Goal: Navigation & Orientation: Find specific page/section

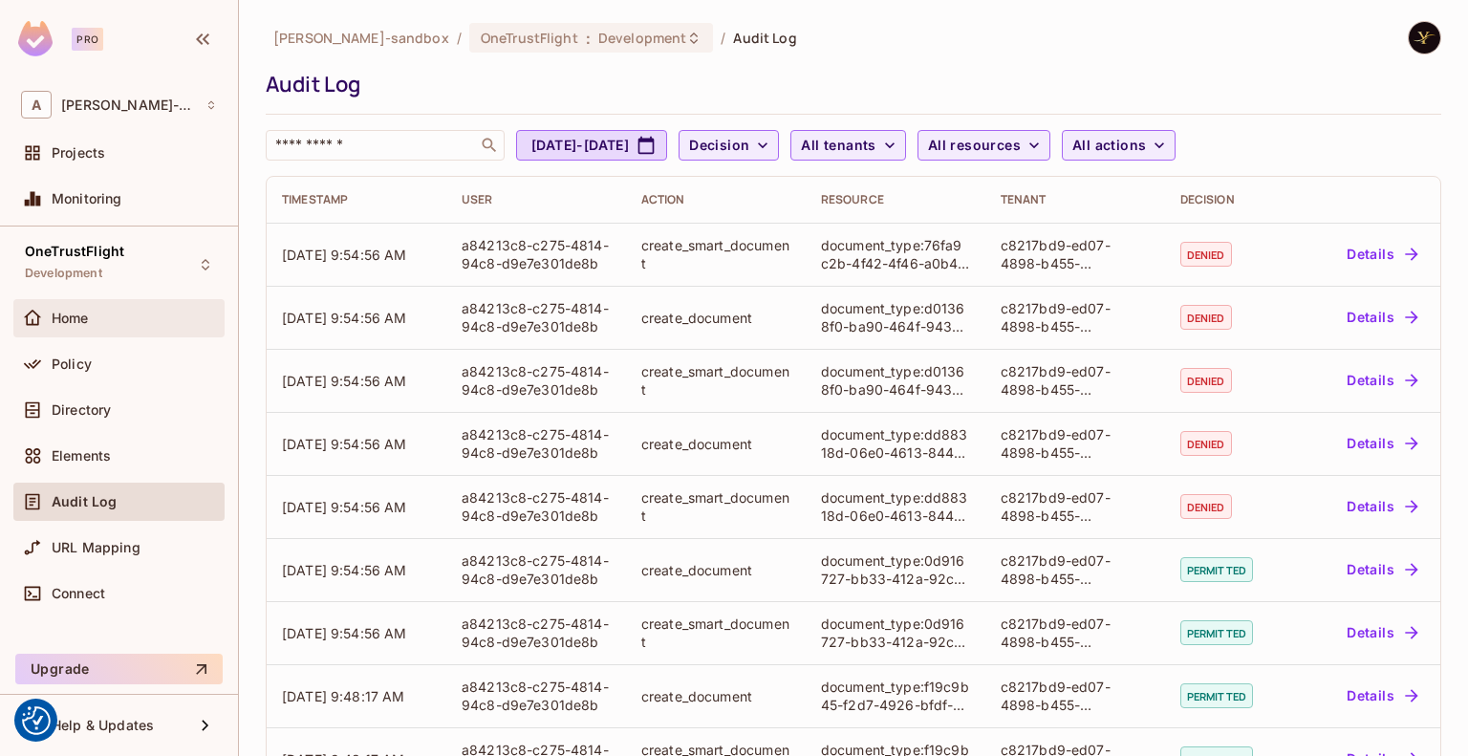
click at [56, 309] on div "Home" at bounding box center [119, 318] width 196 height 23
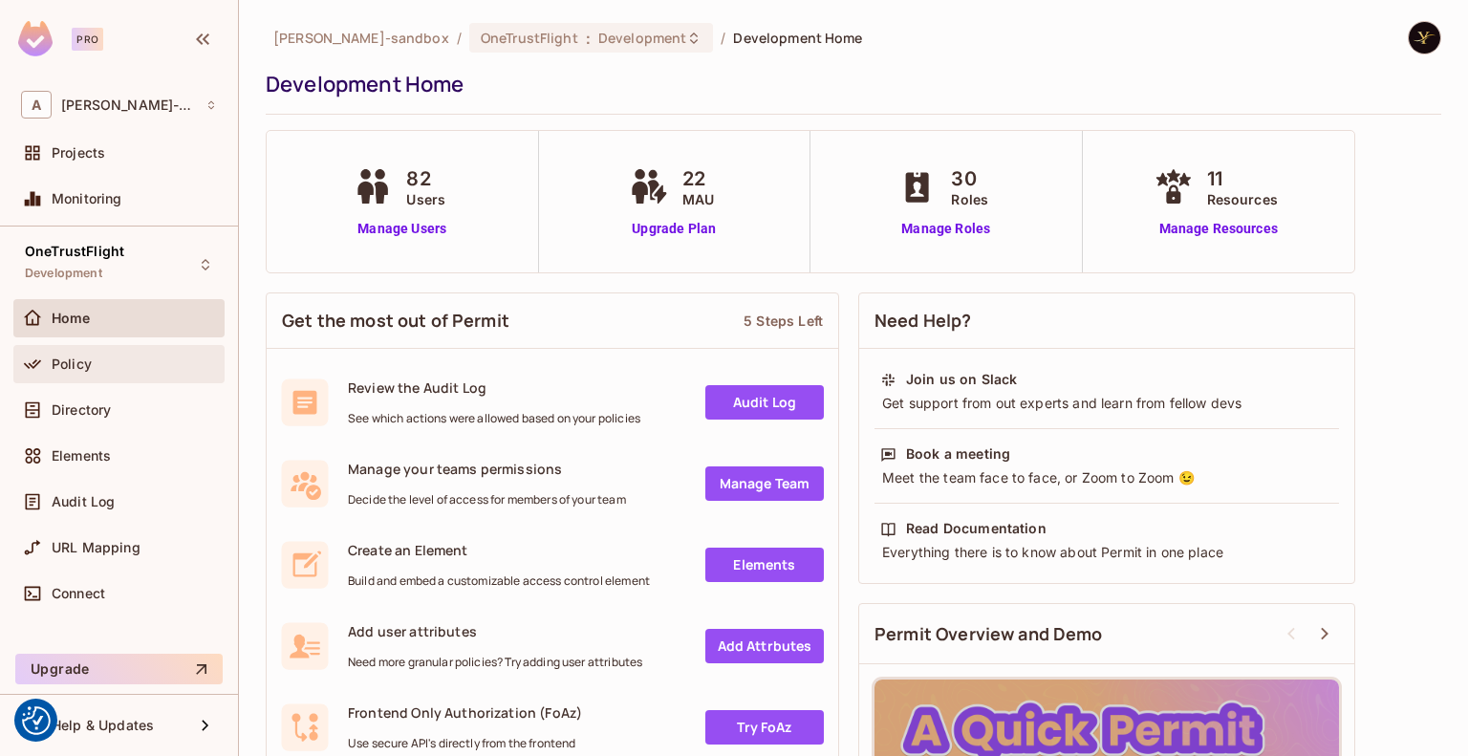
click at [120, 368] on div "Policy" at bounding box center [134, 363] width 165 height 15
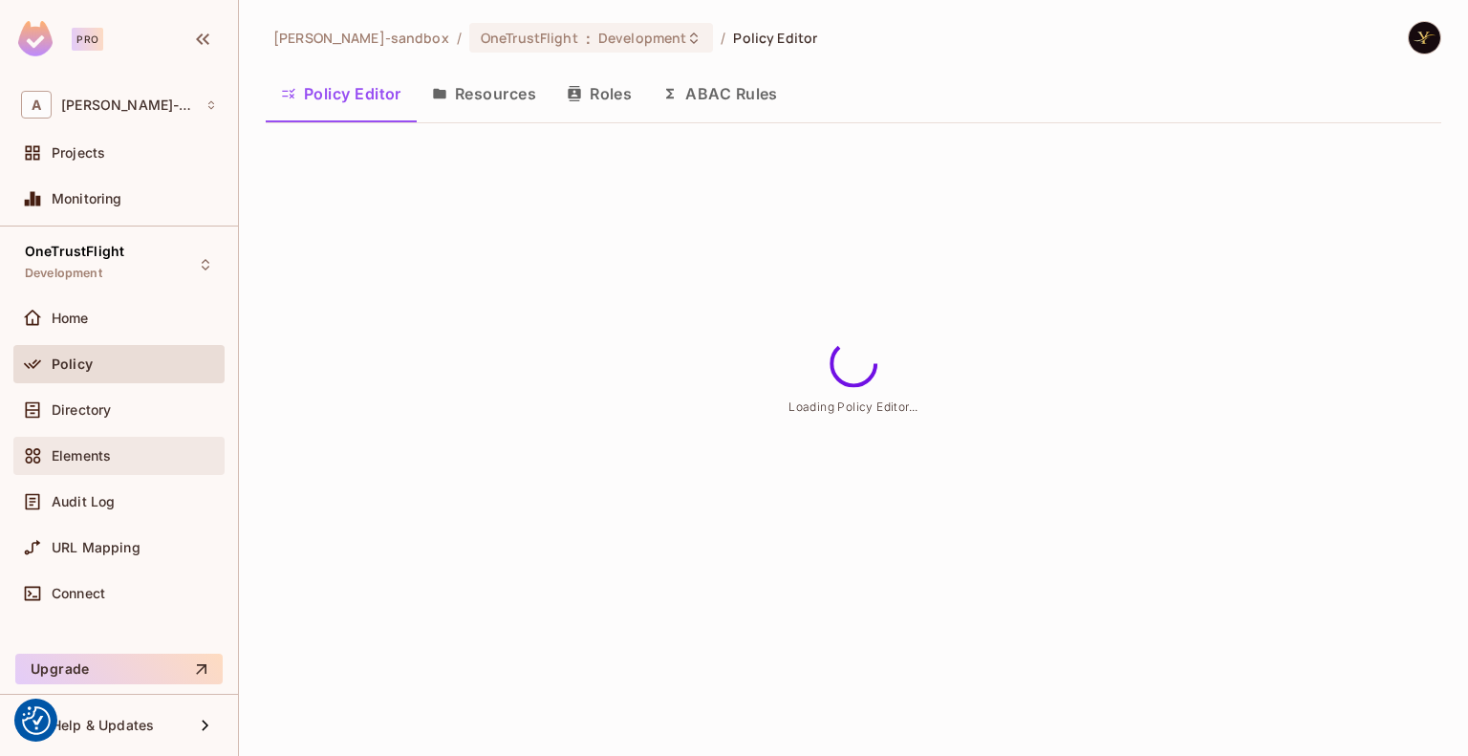
click at [97, 453] on span "Elements" at bounding box center [81, 455] width 59 height 15
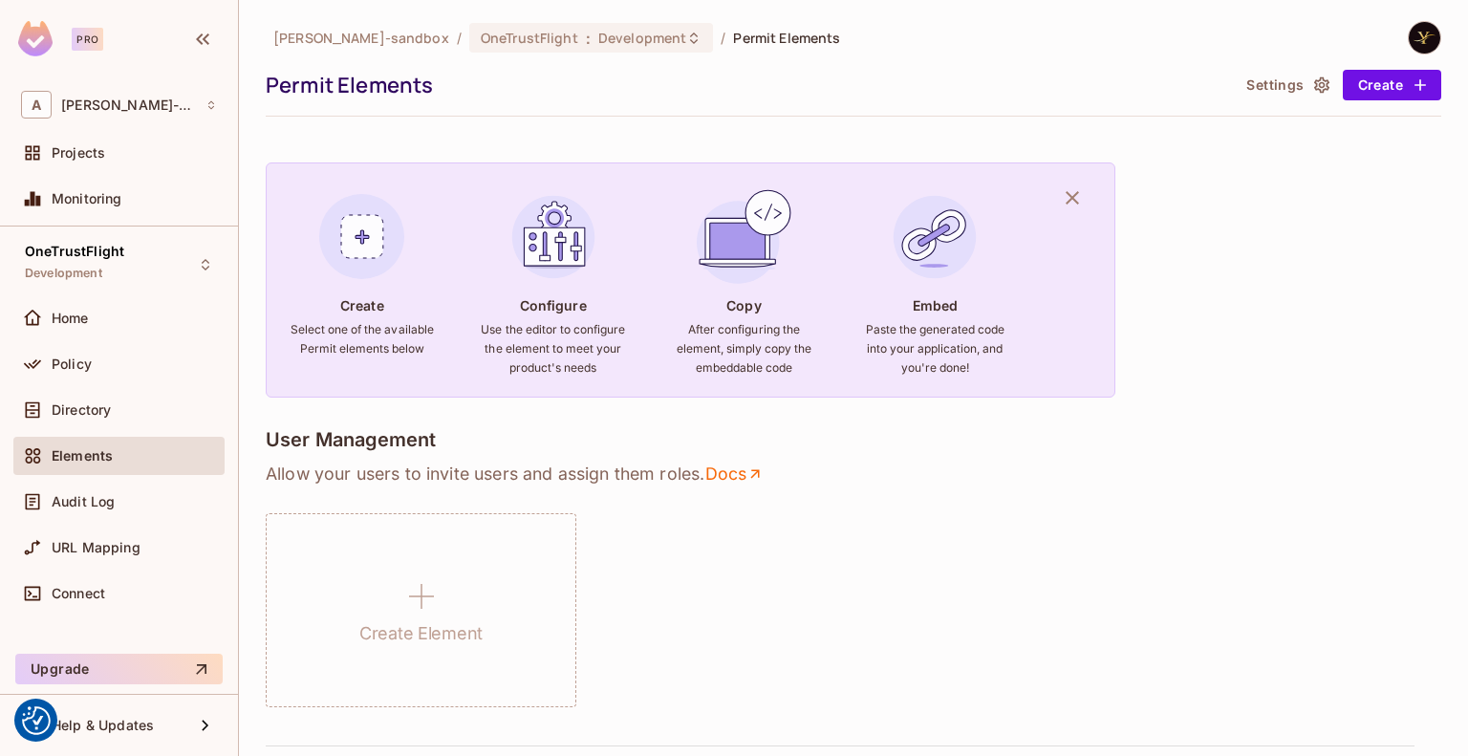
click at [1094, 473] on p "Allow your users to invite users and assign them roles . Docs" at bounding box center [853, 474] width 1175 height 23
click at [114, 506] on div "Audit Log" at bounding box center [134, 501] width 165 height 15
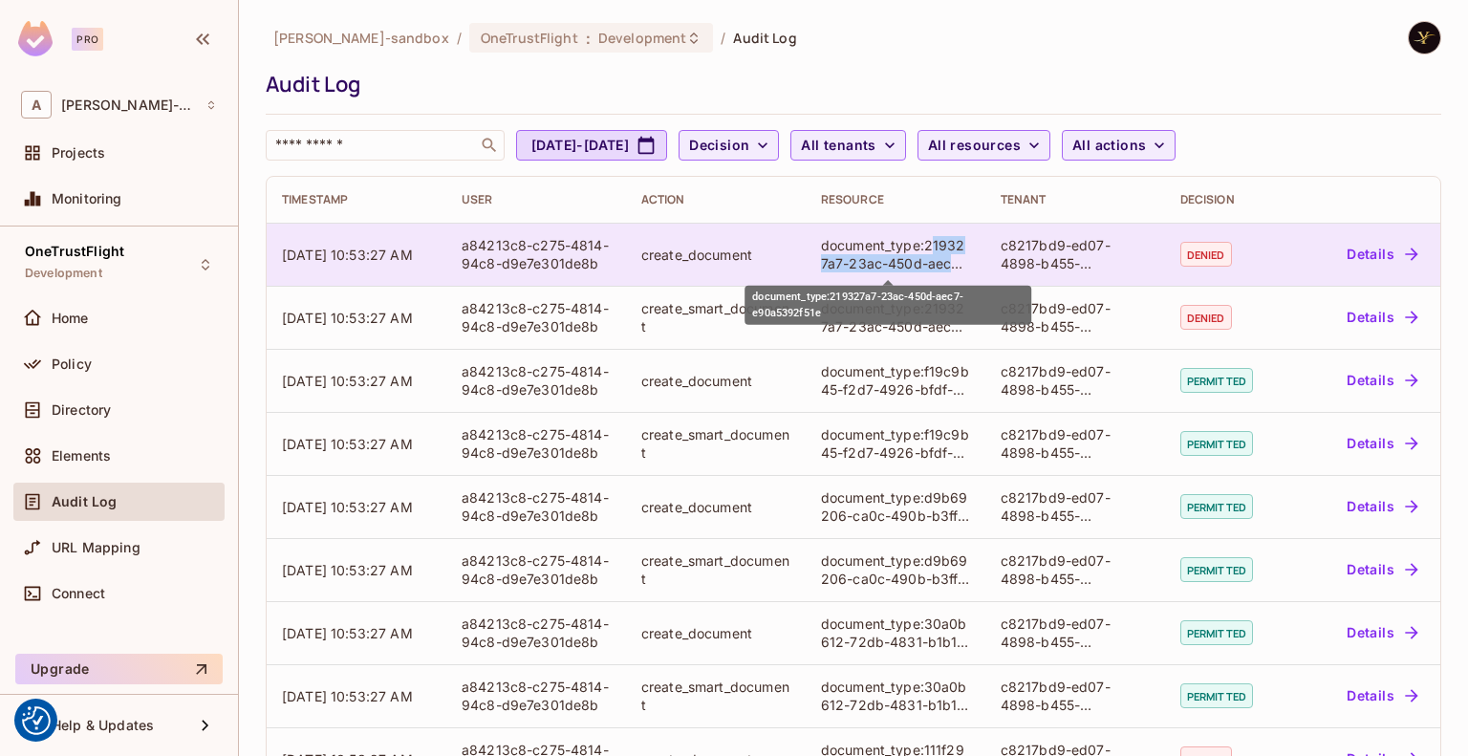
drag, startPoint x: 922, startPoint y: 240, endPoint x: 954, endPoint y: 265, distance: 40.1
click at [954, 265] on div "document_type:219327a7-23ac-450d-aec7-e90a5392f51e" at bounding box center [895, 254] width 149 height 36
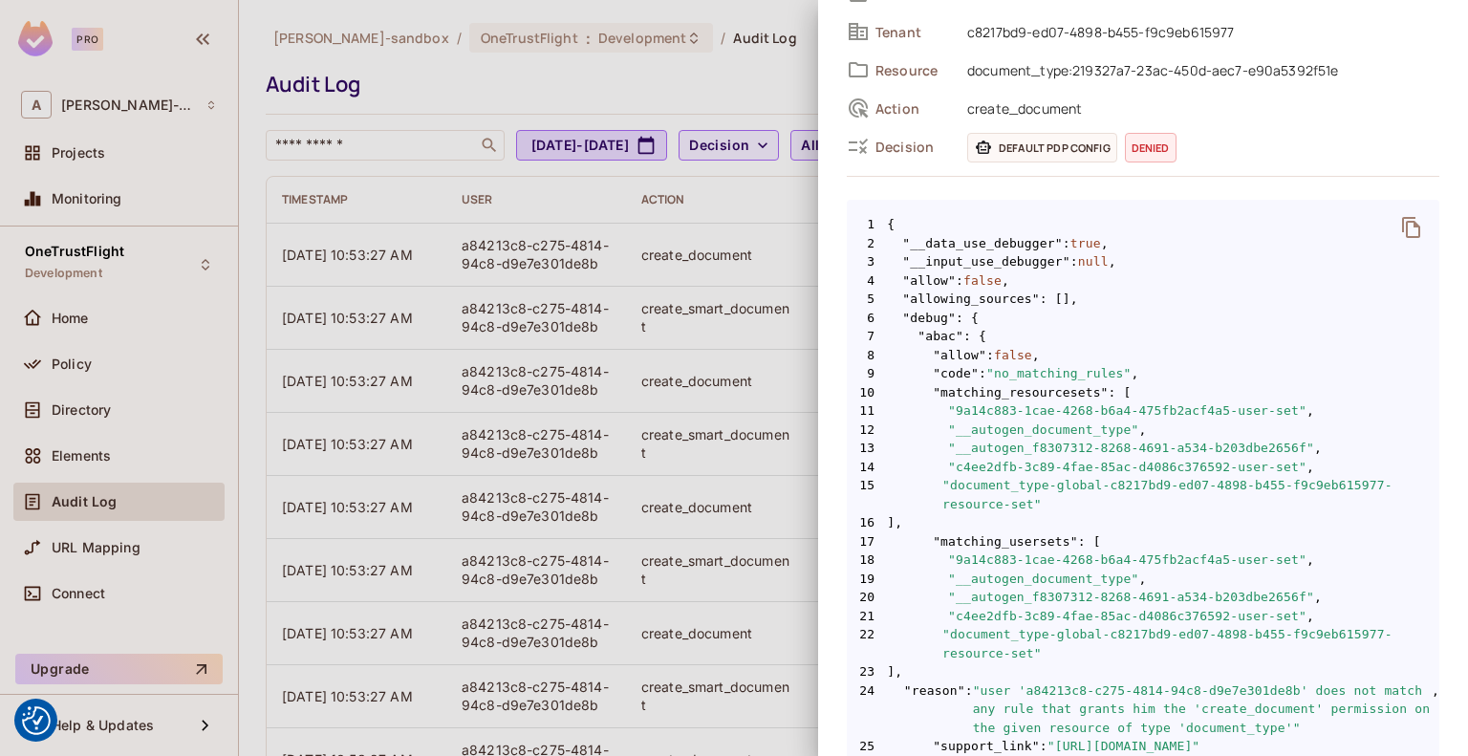
scroll to position [191, 0]
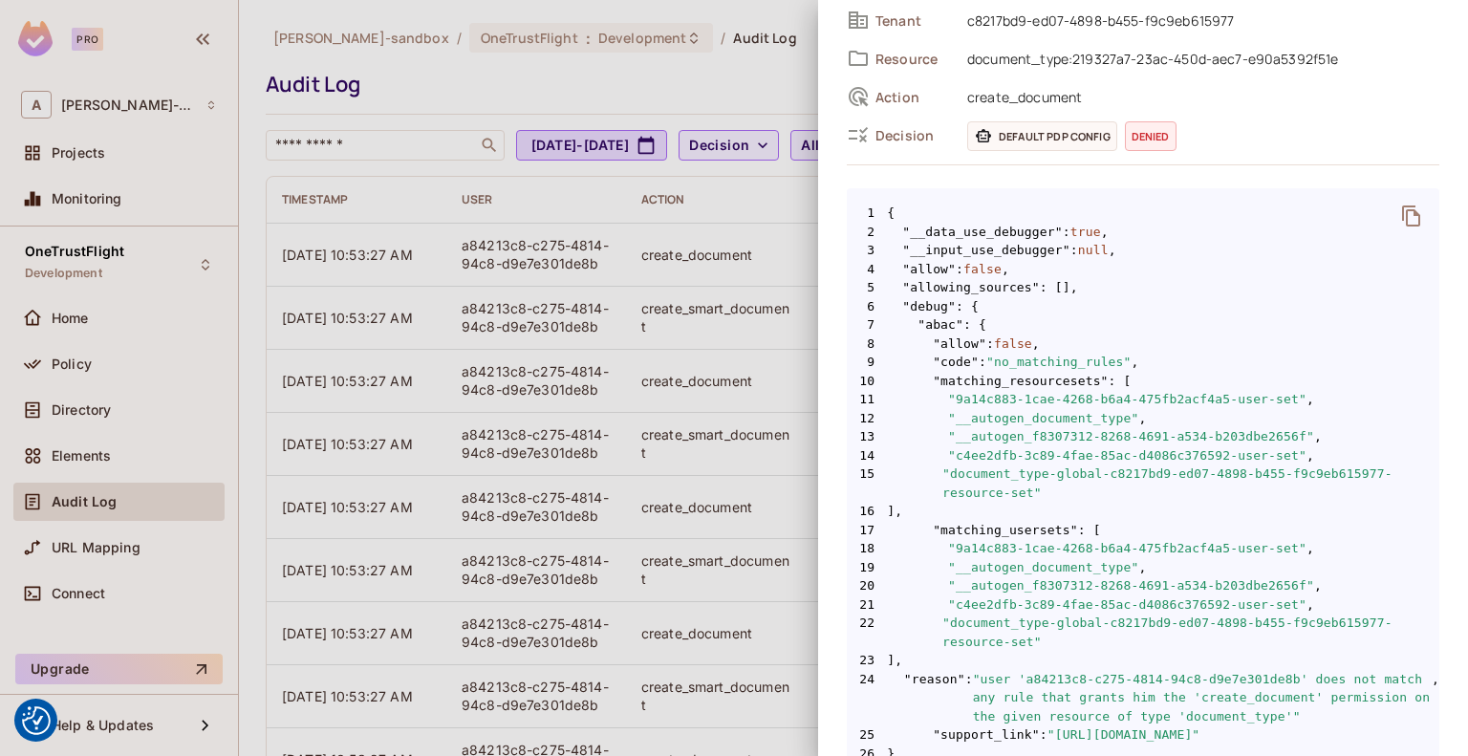
click at [547, 108] on div at bounding box center [734, 378] width 1468 height 756
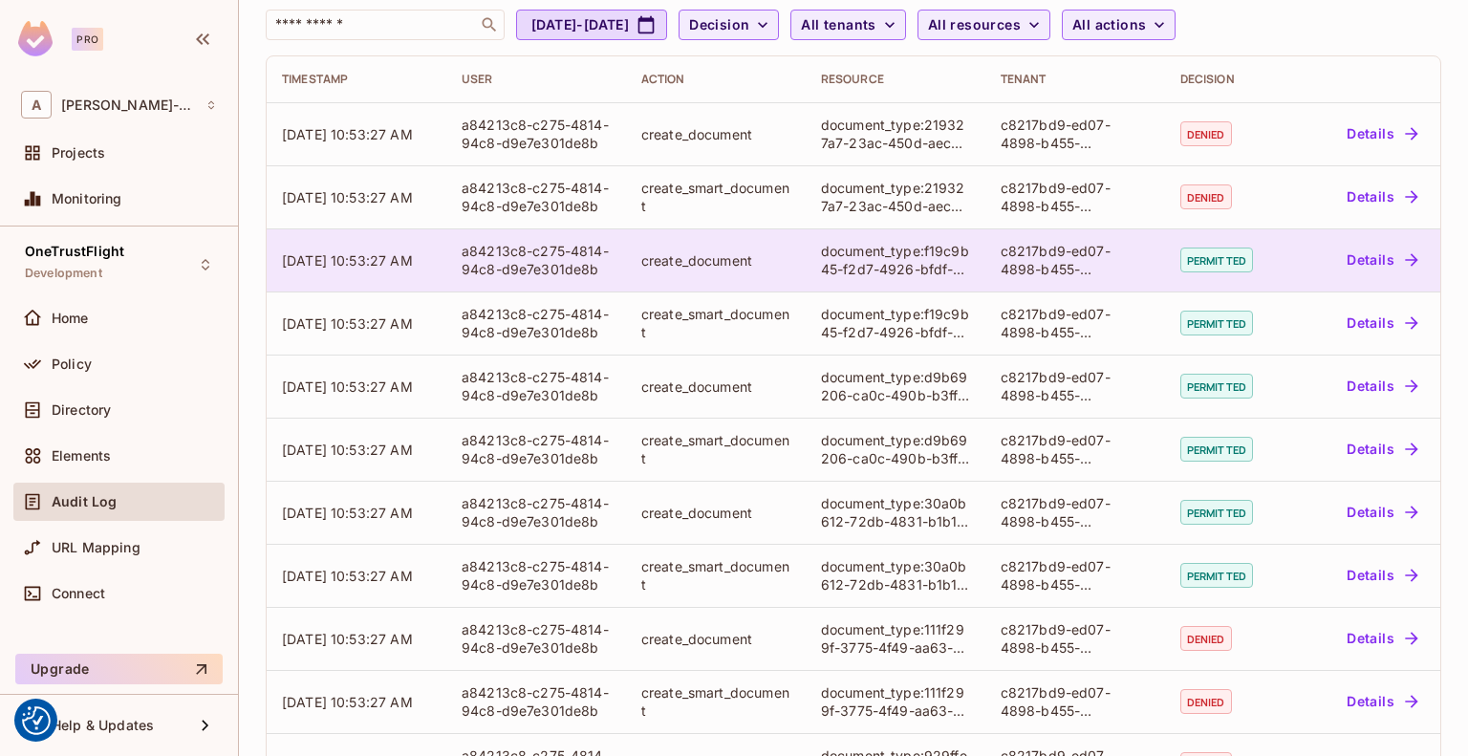
scroll to position [0, 0]
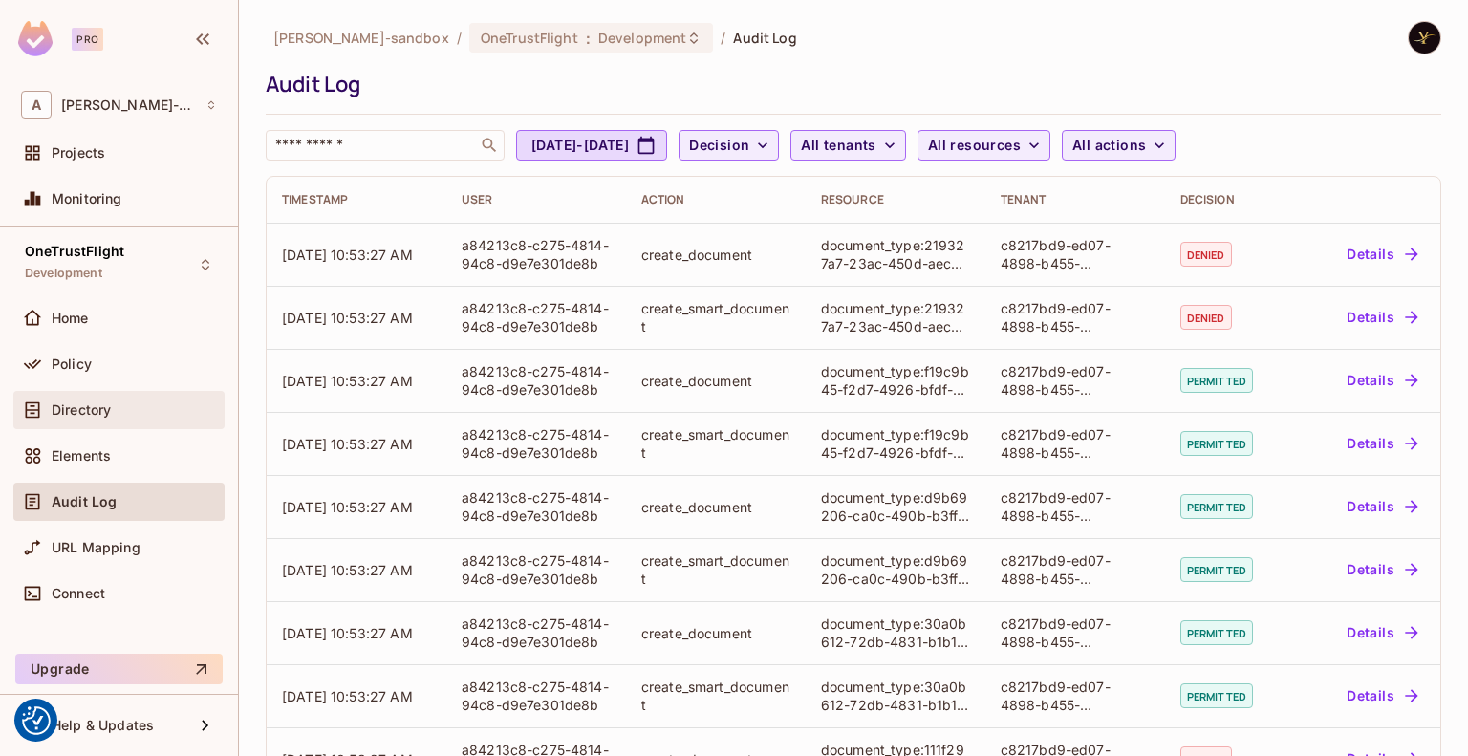
click at [101, 405] on span "Directory" at bounding box center [81, 409] width 59 height 15
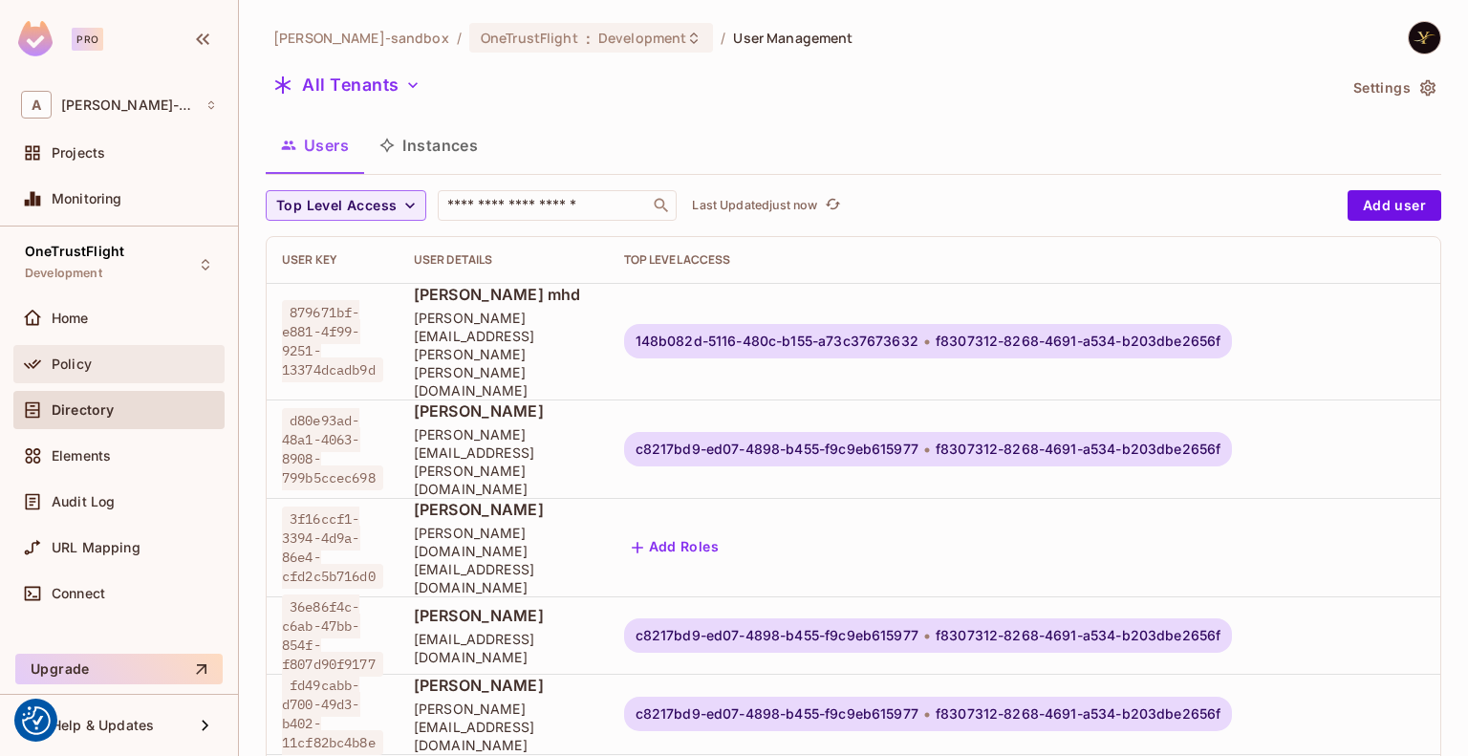
click at [162, 363] on div "Policy" at bounding box center [134, 363] width 165 height 15
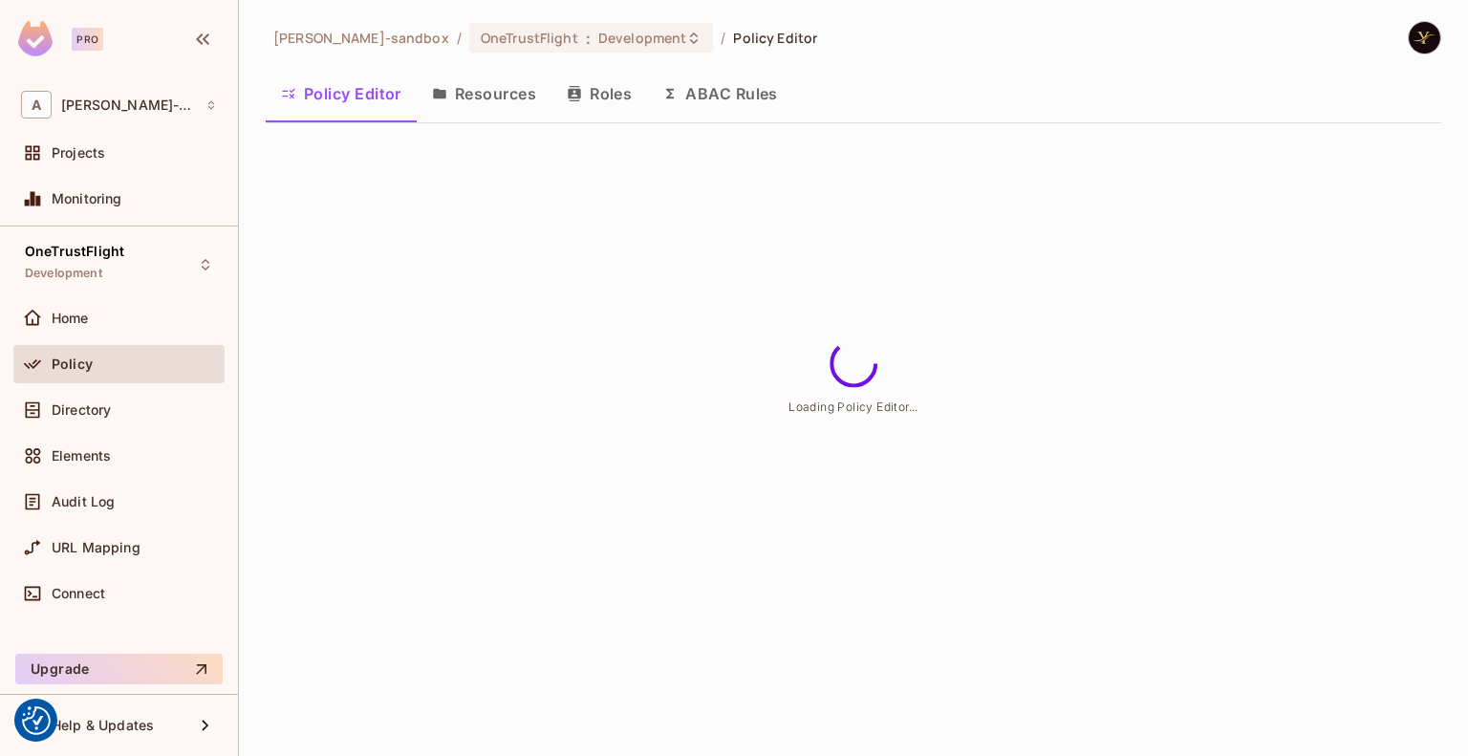
click at [740, 98] on button "ABAC Rules" at bounding box center [720, 94] width 146 height 48
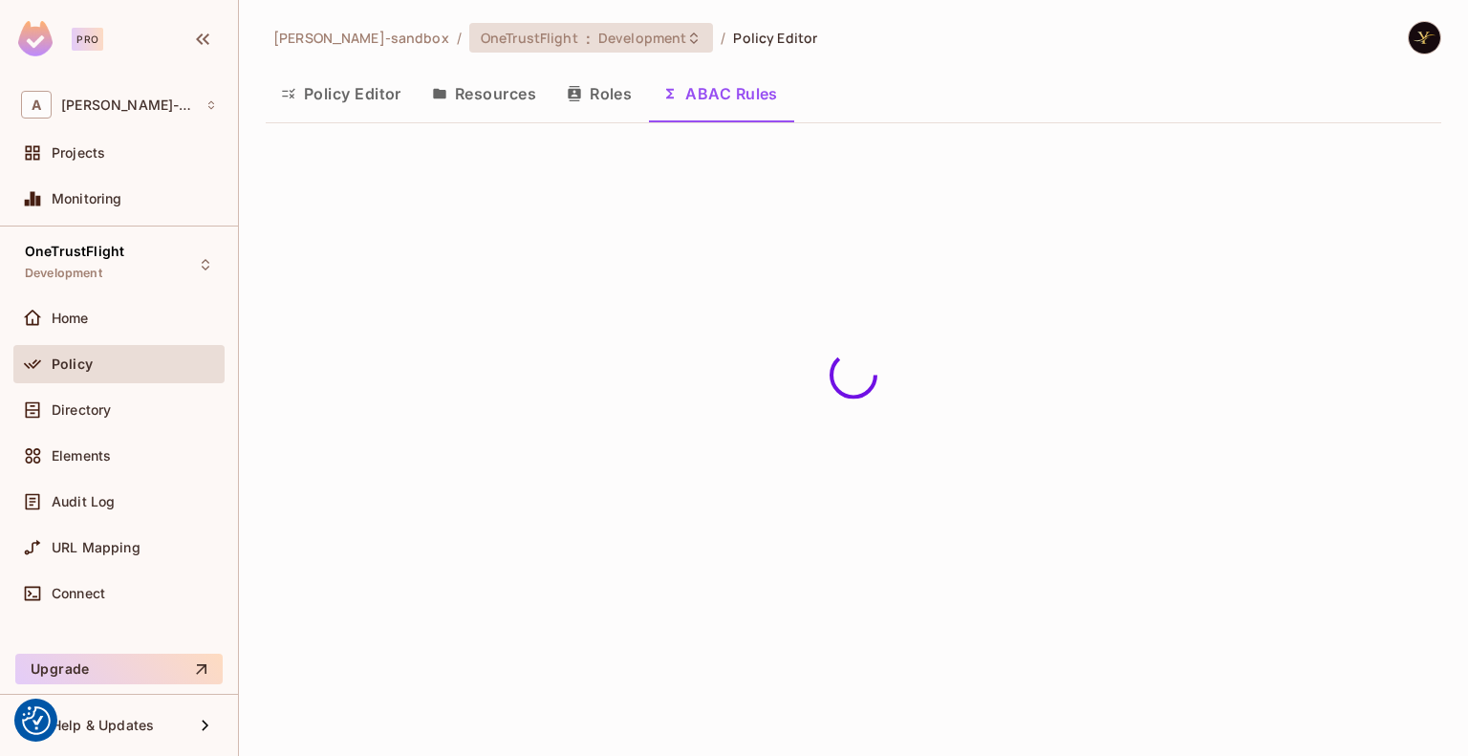
click at [594, 50] on div "OneTrustFlight : Development" at bounding box center [591, 38] width 244 height 30
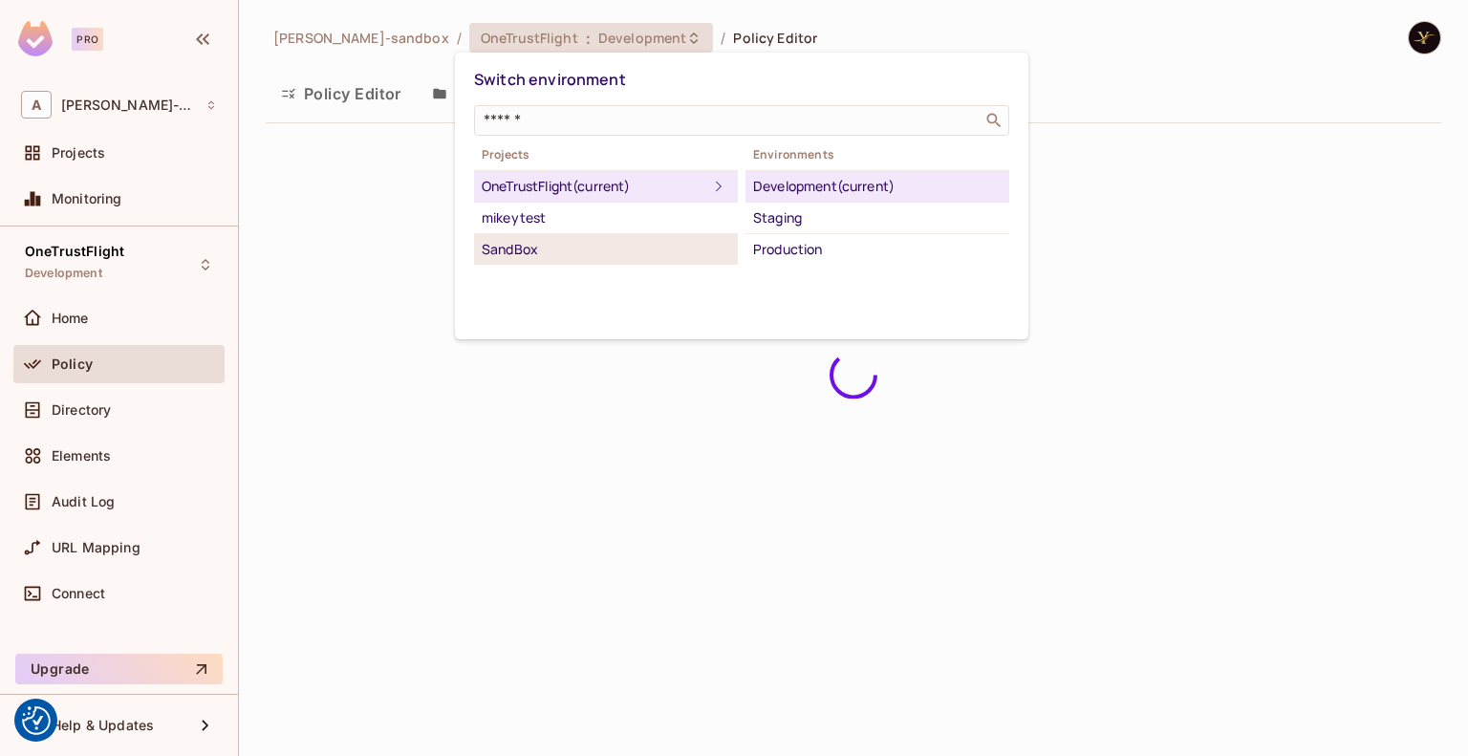
click at [534, 258] on div "SandBox" at bounding box center [606, 249] width 248 height 23
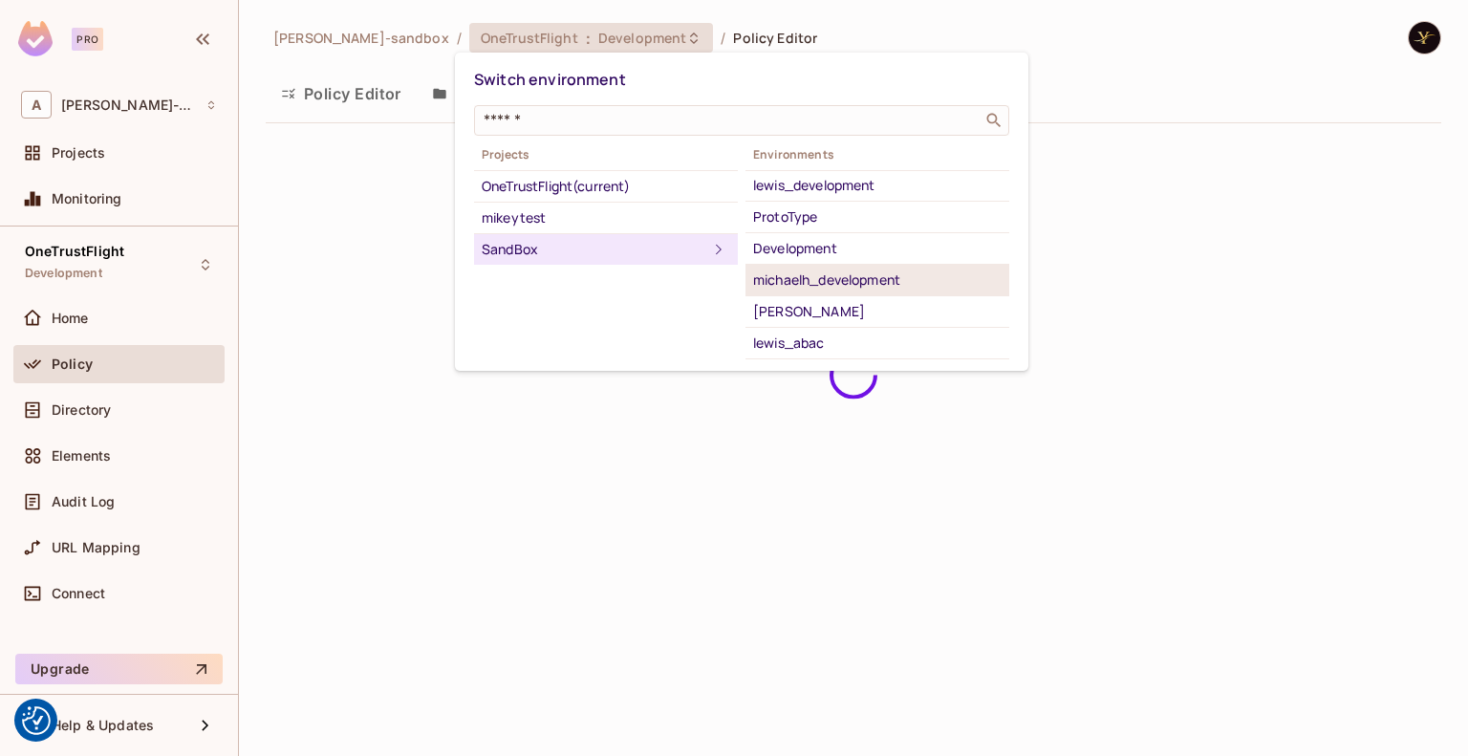
scroll to position [122, 0]
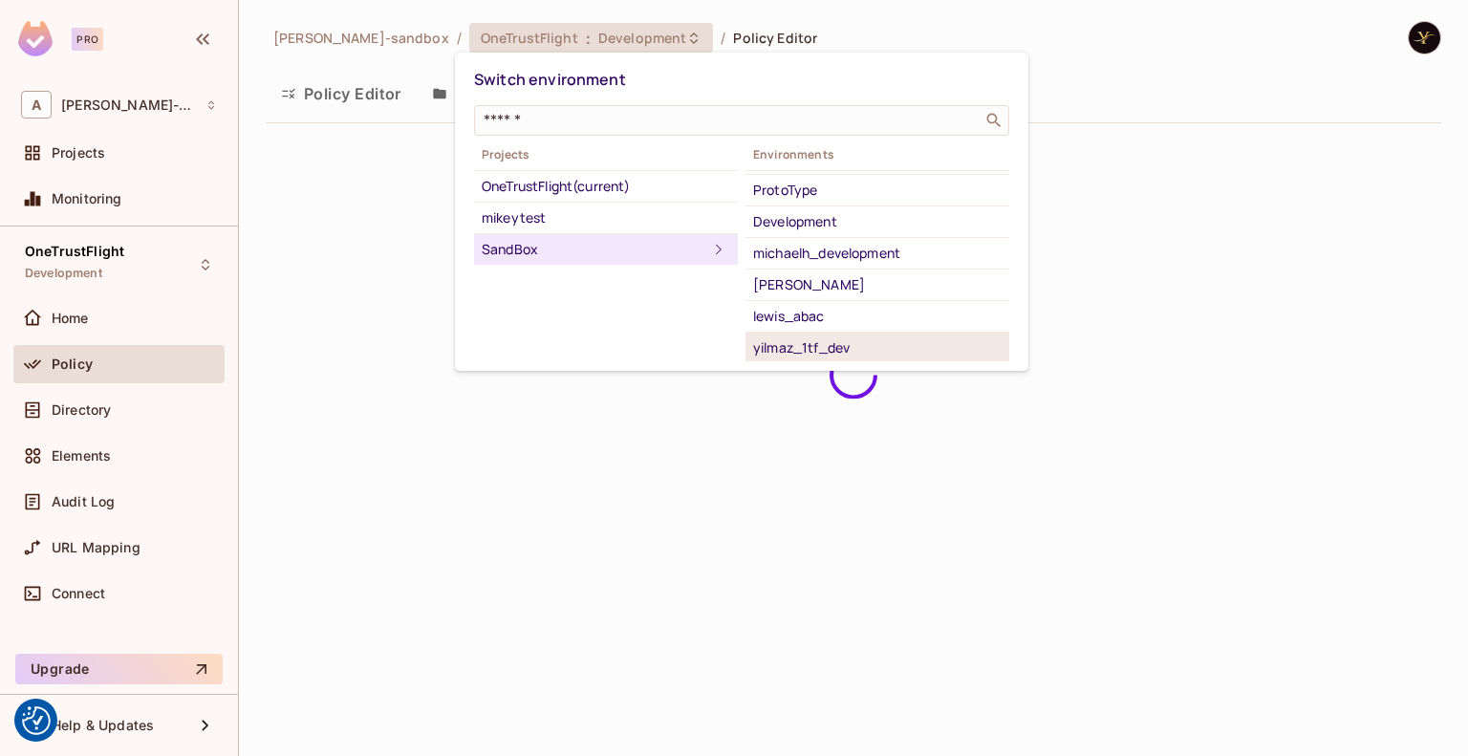
click at [837, 337] on div "yilmaz_1tf_dev" at bounding box center [877, 347] width 248 height 23
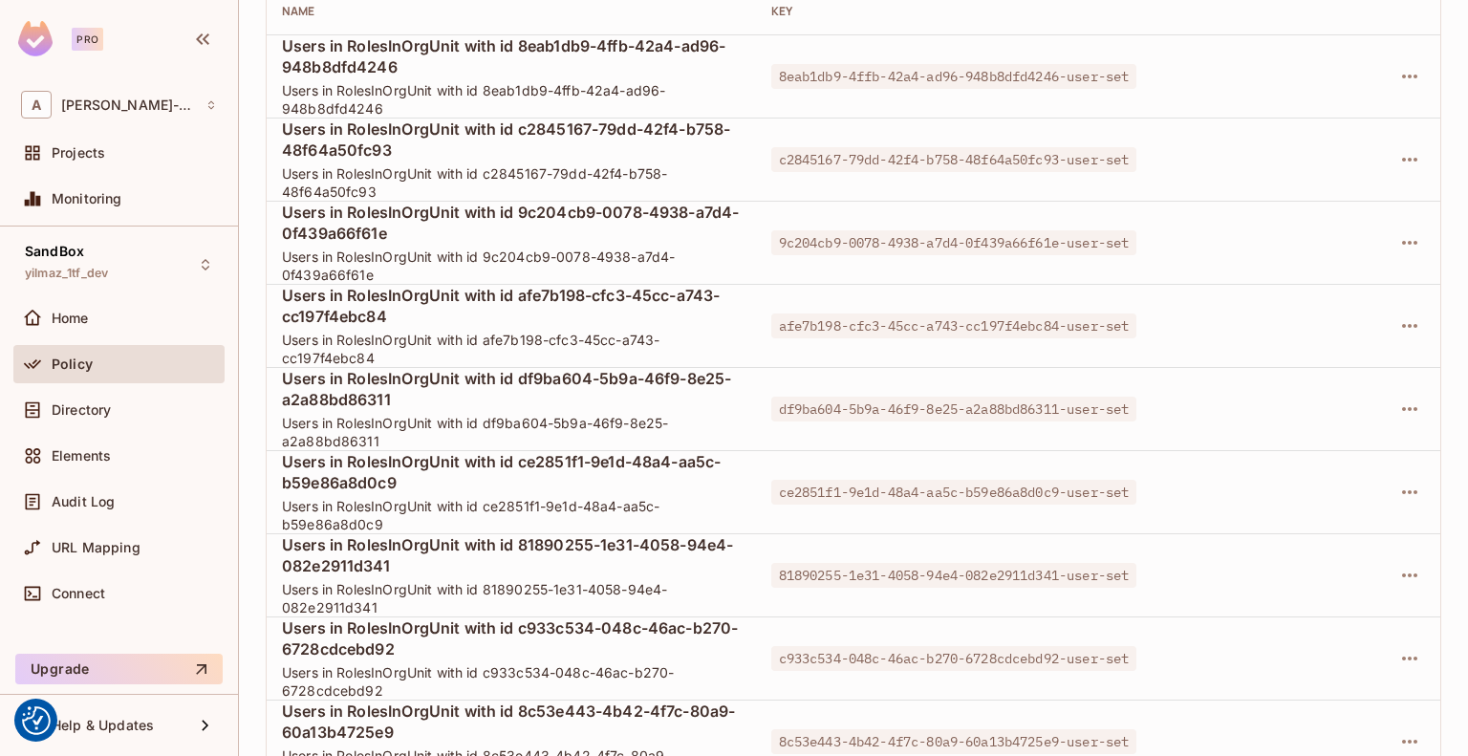
scroll to position [0, 0]
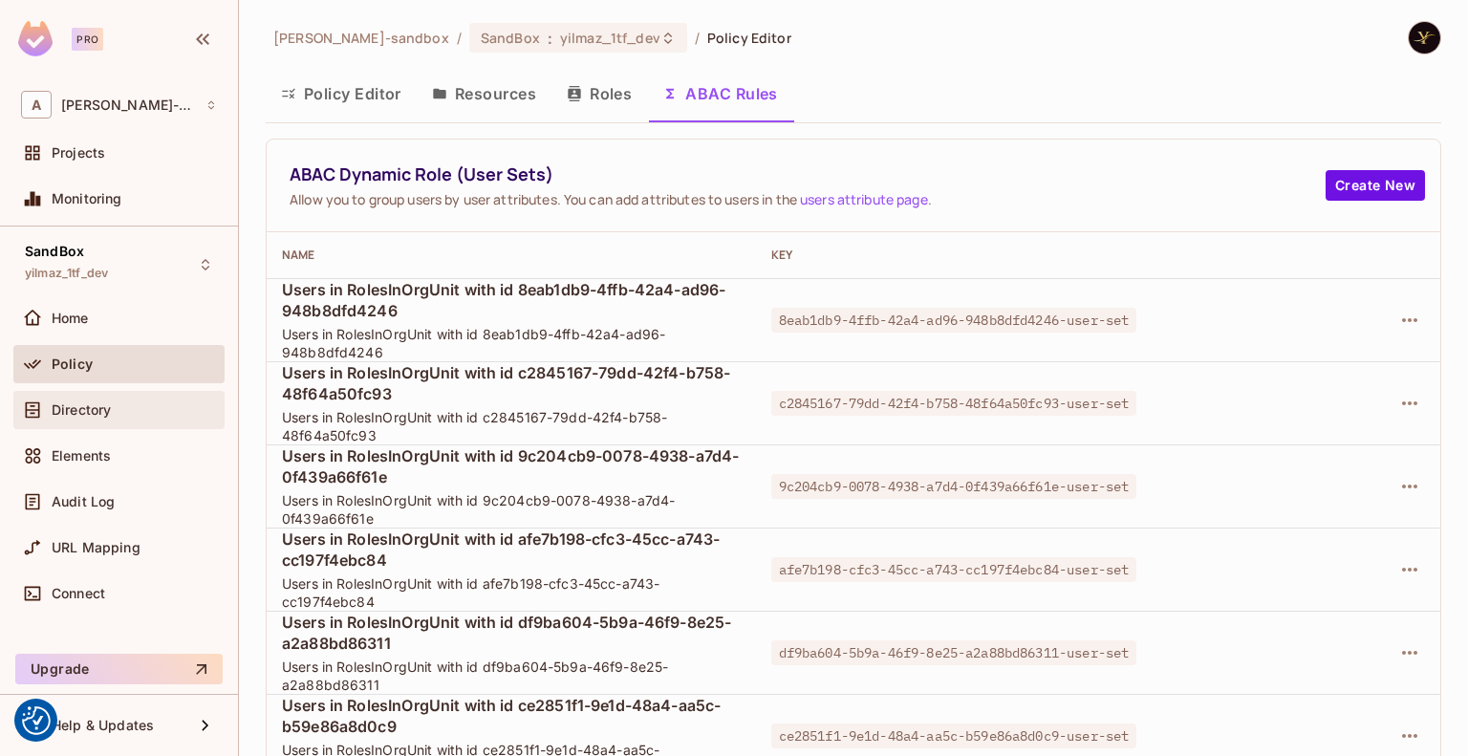
click at [94, 412] on span "Directory" at bounding box center [81, 409] width 59 height 15
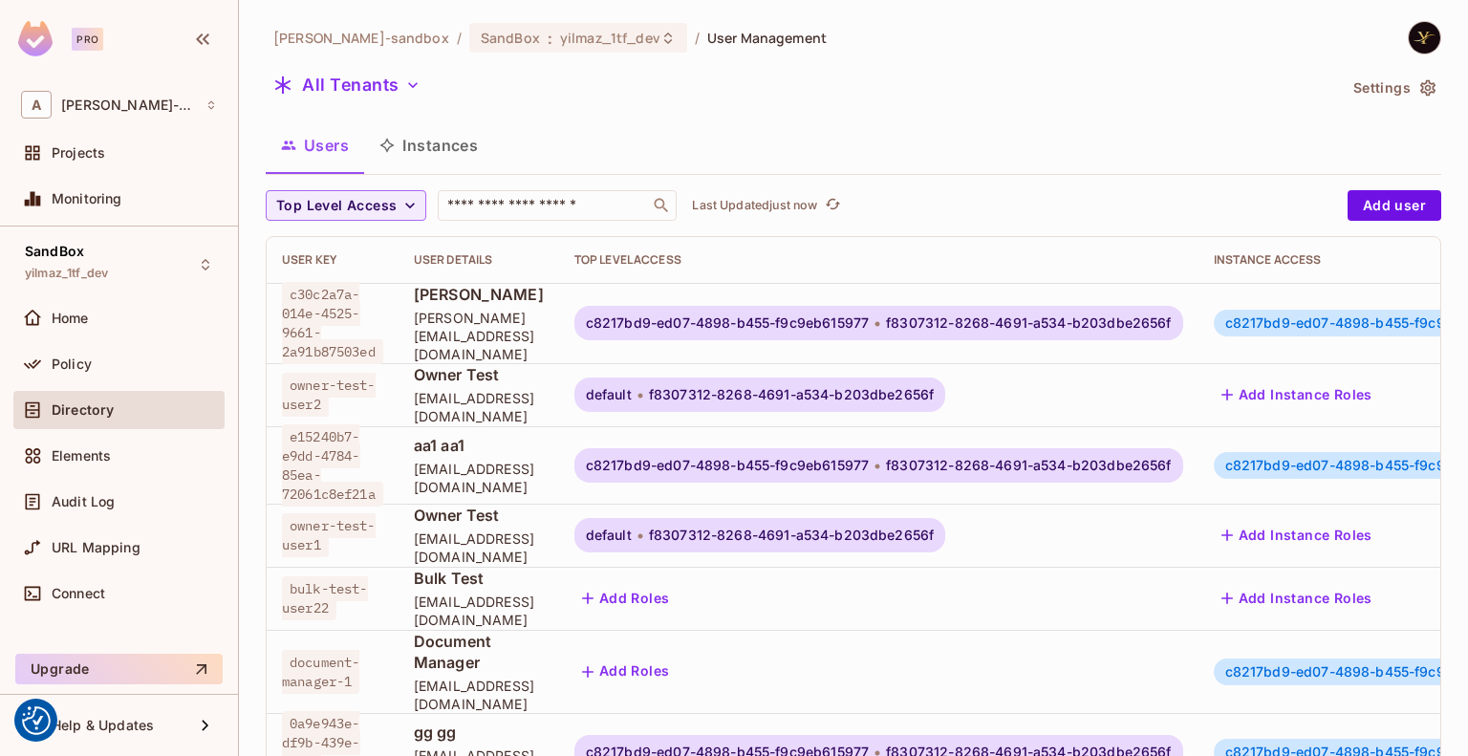
click at [454, 145] on button "Instances" at bounding box center [428, 145] width 129 height 48
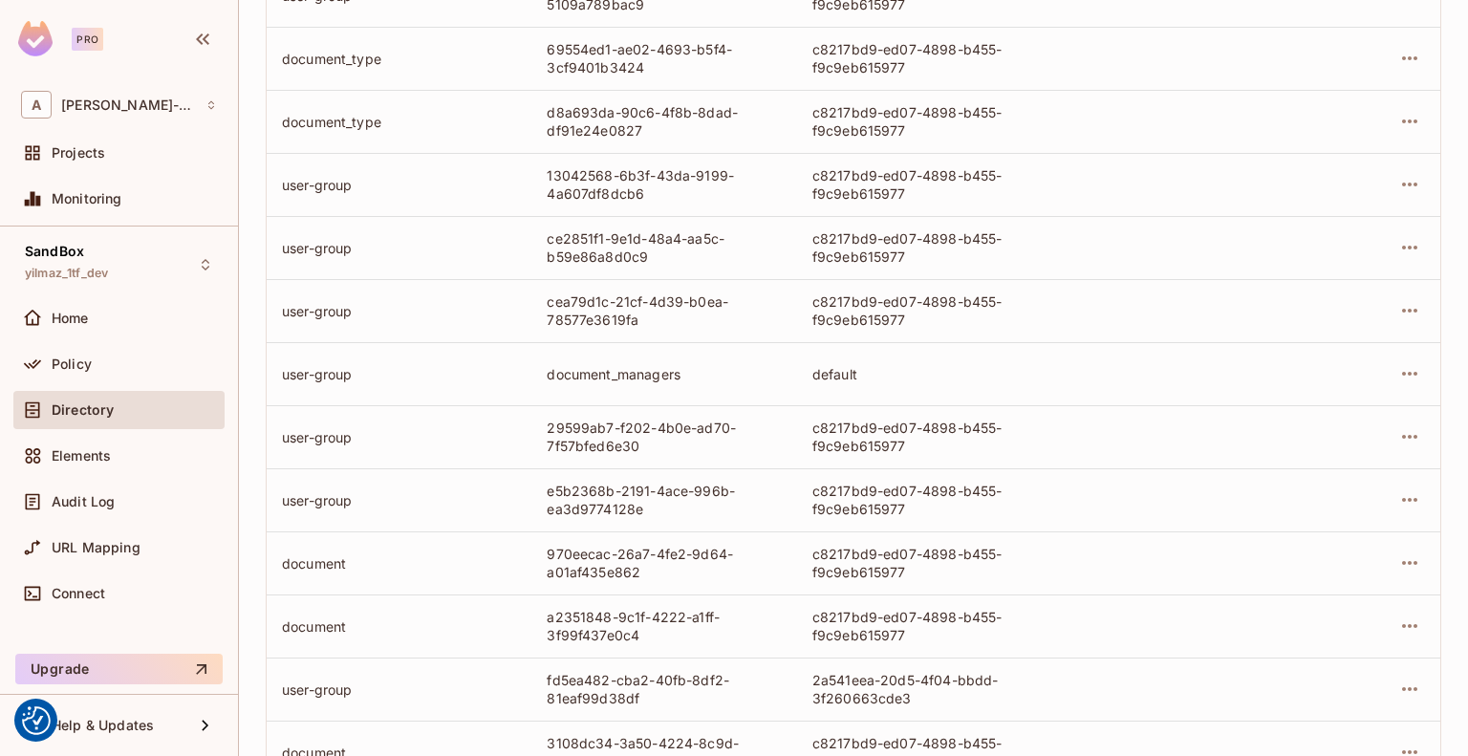
scroll to position [578, 0]
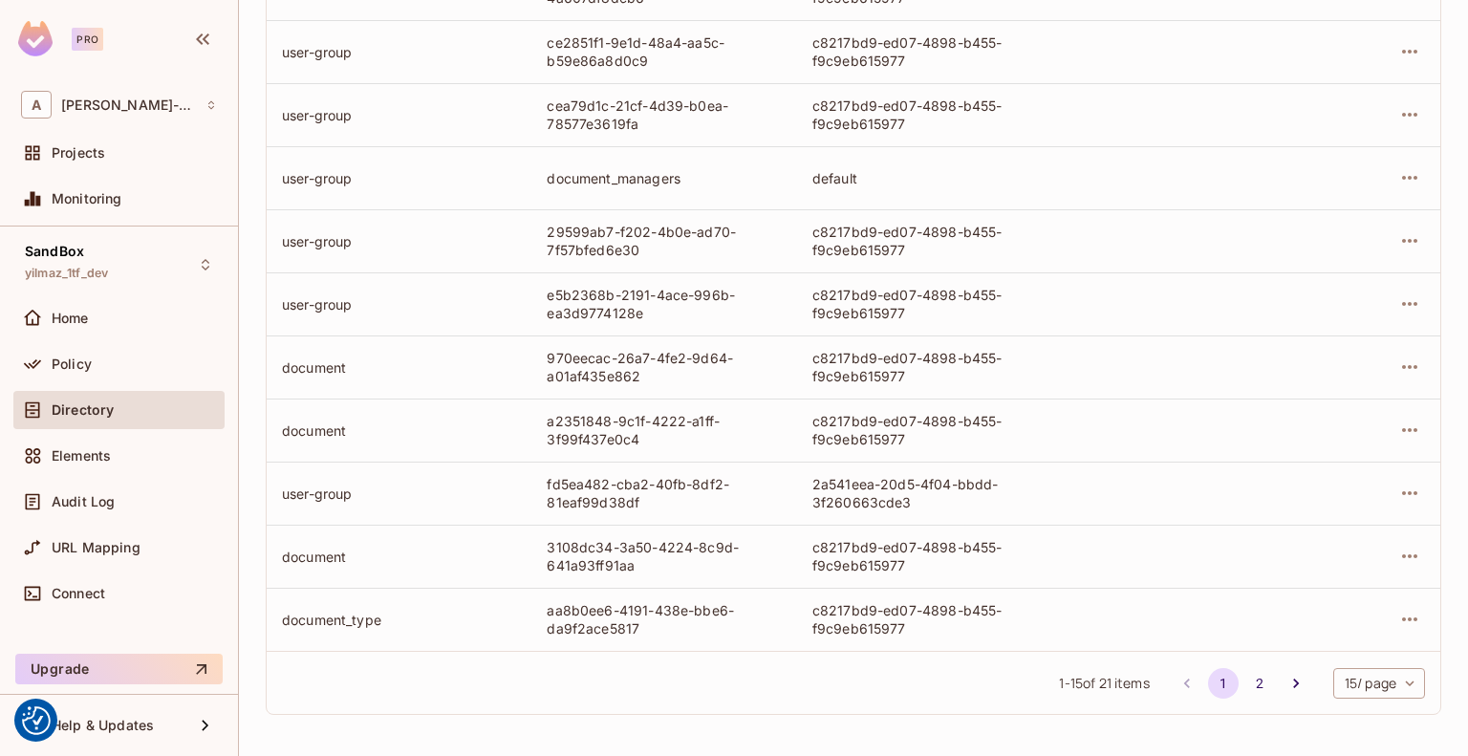
click at [1224, 679] on button "2" at bounding box center [1259, 683] width 31 height 31
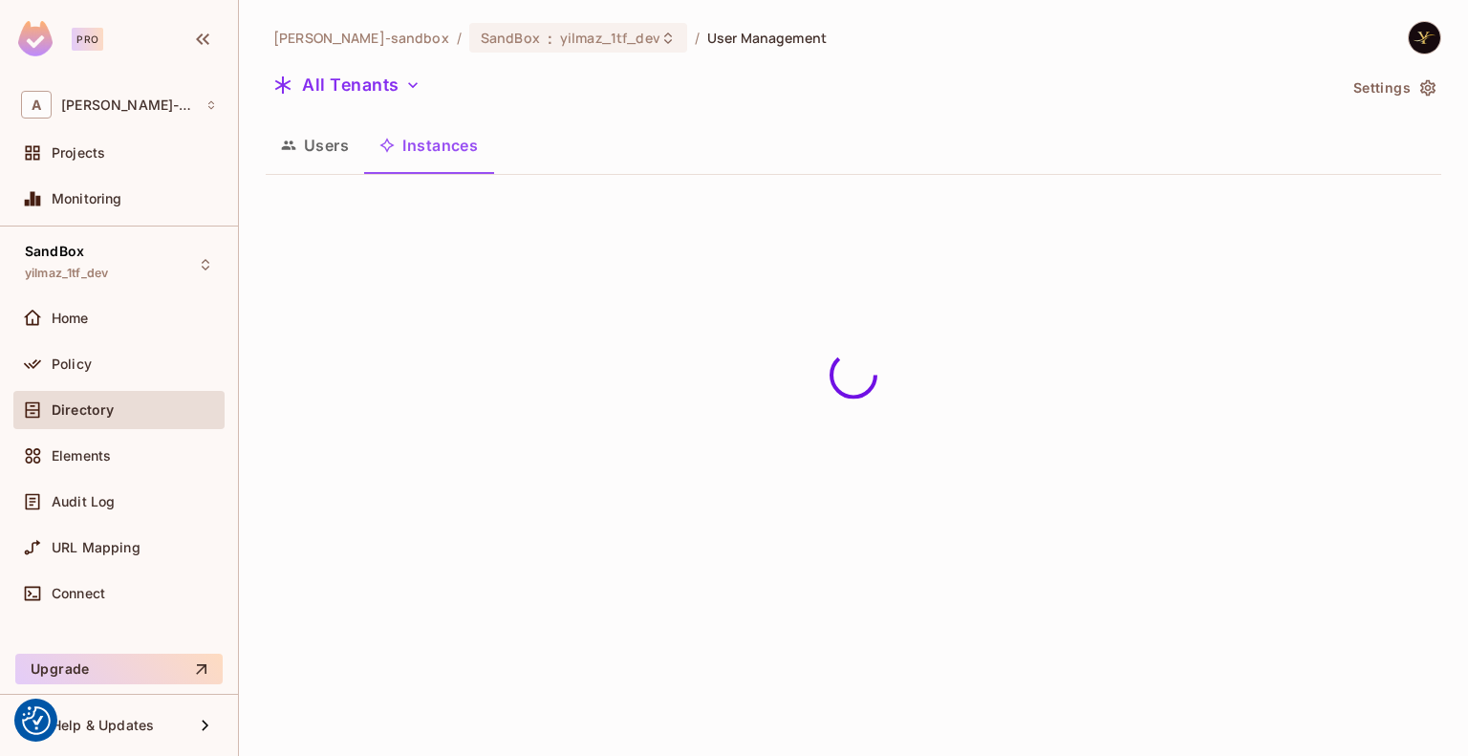
scroll to position [0, 0]
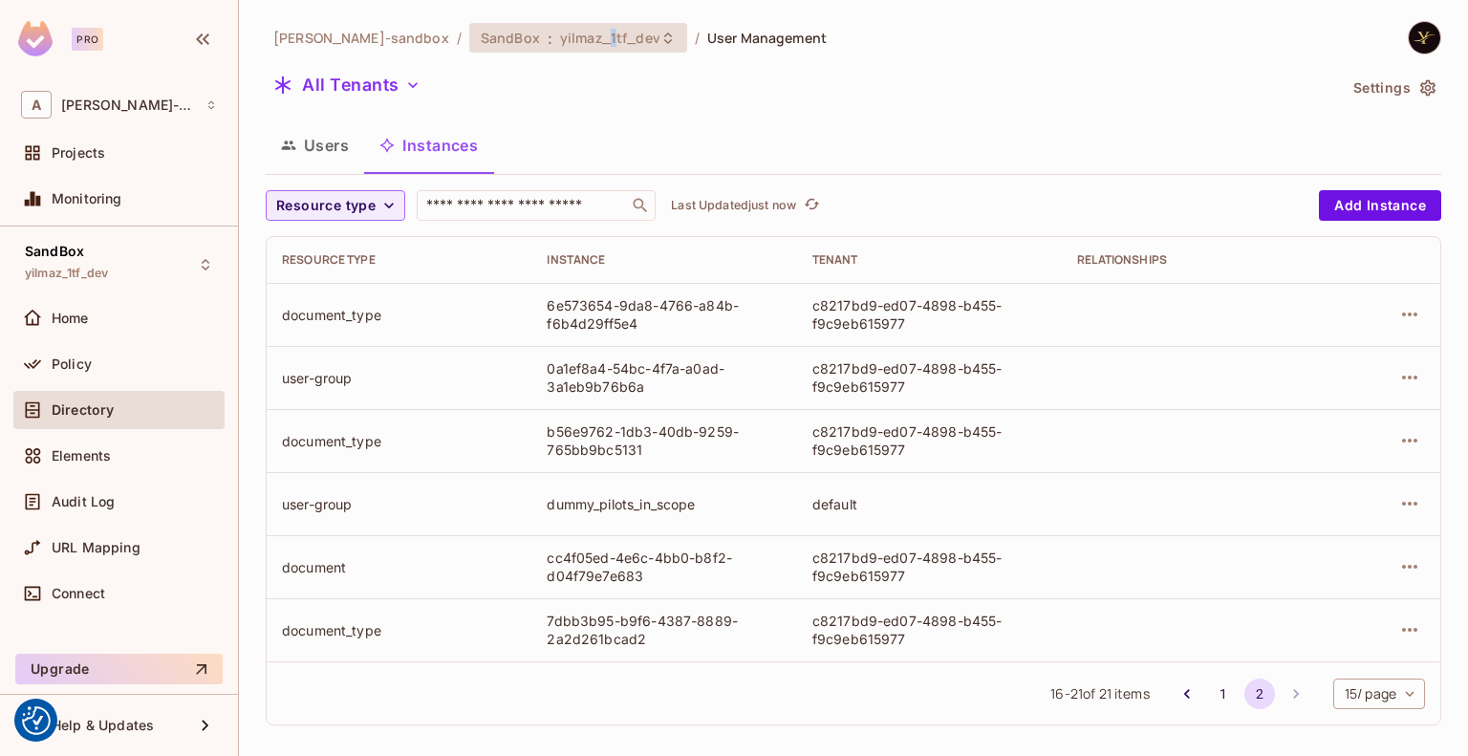
click at [597, 34] on span "yilmaz_1tf_dev" at bounding box center [610, 38] width 100 height 18
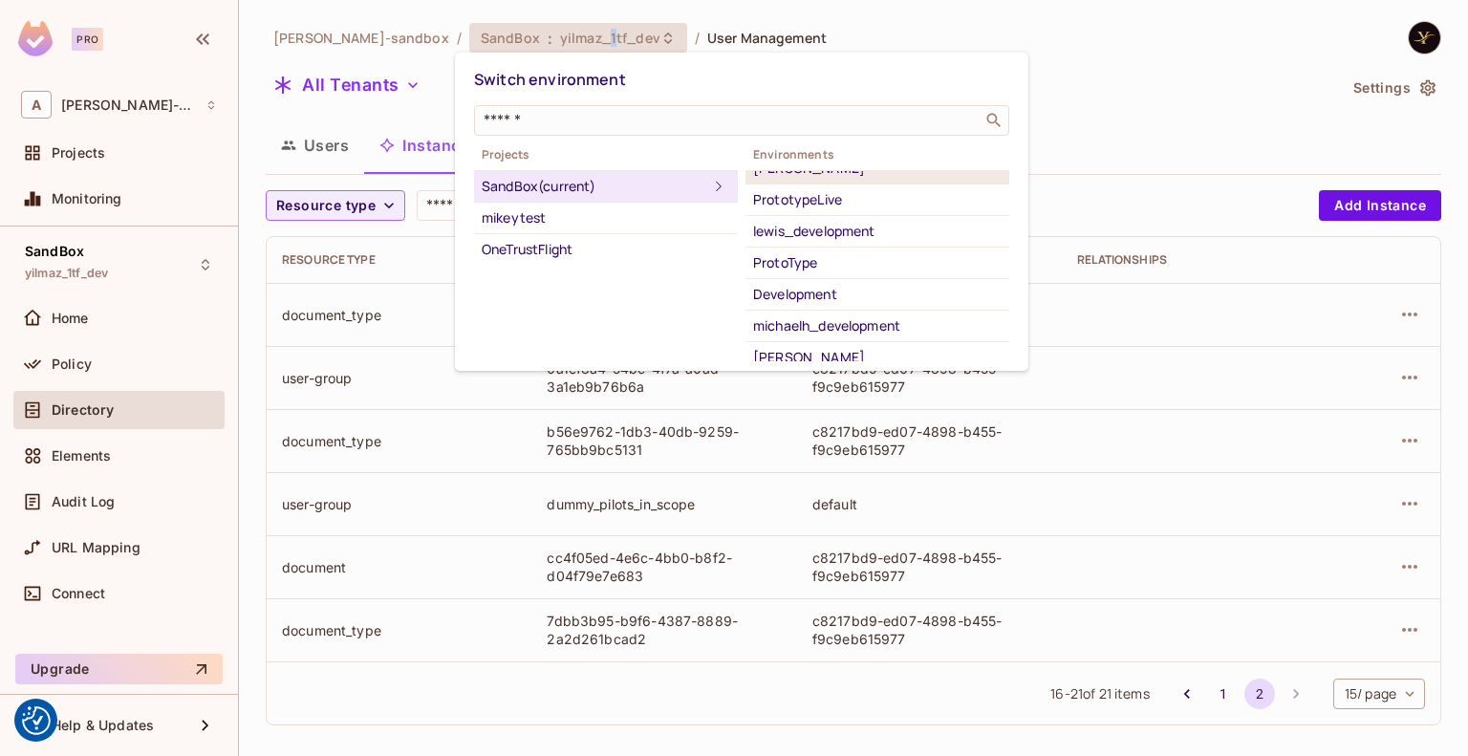
scroll to position [96, 0]
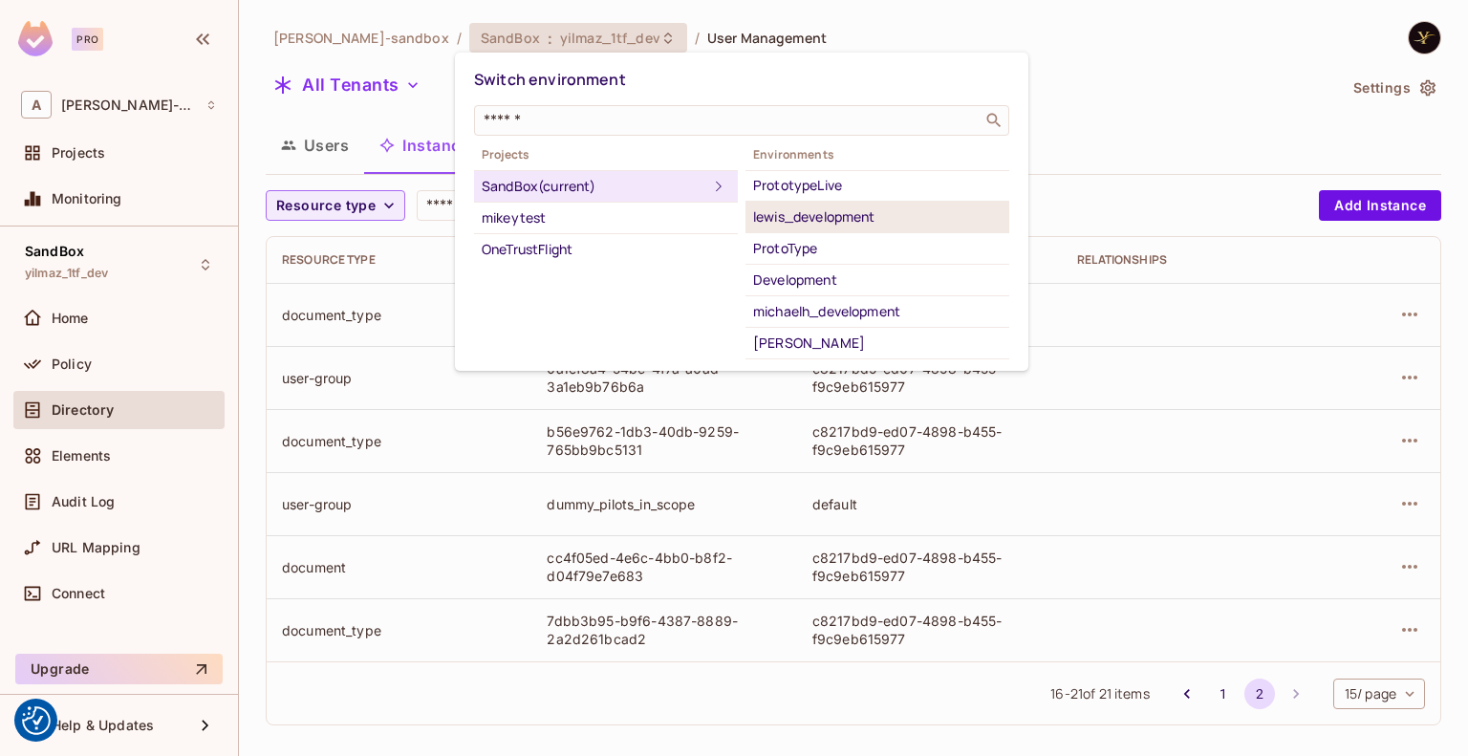
click at [890, 225] on div "lewis_development" at bounding box center [877, 216] width 248 height 23
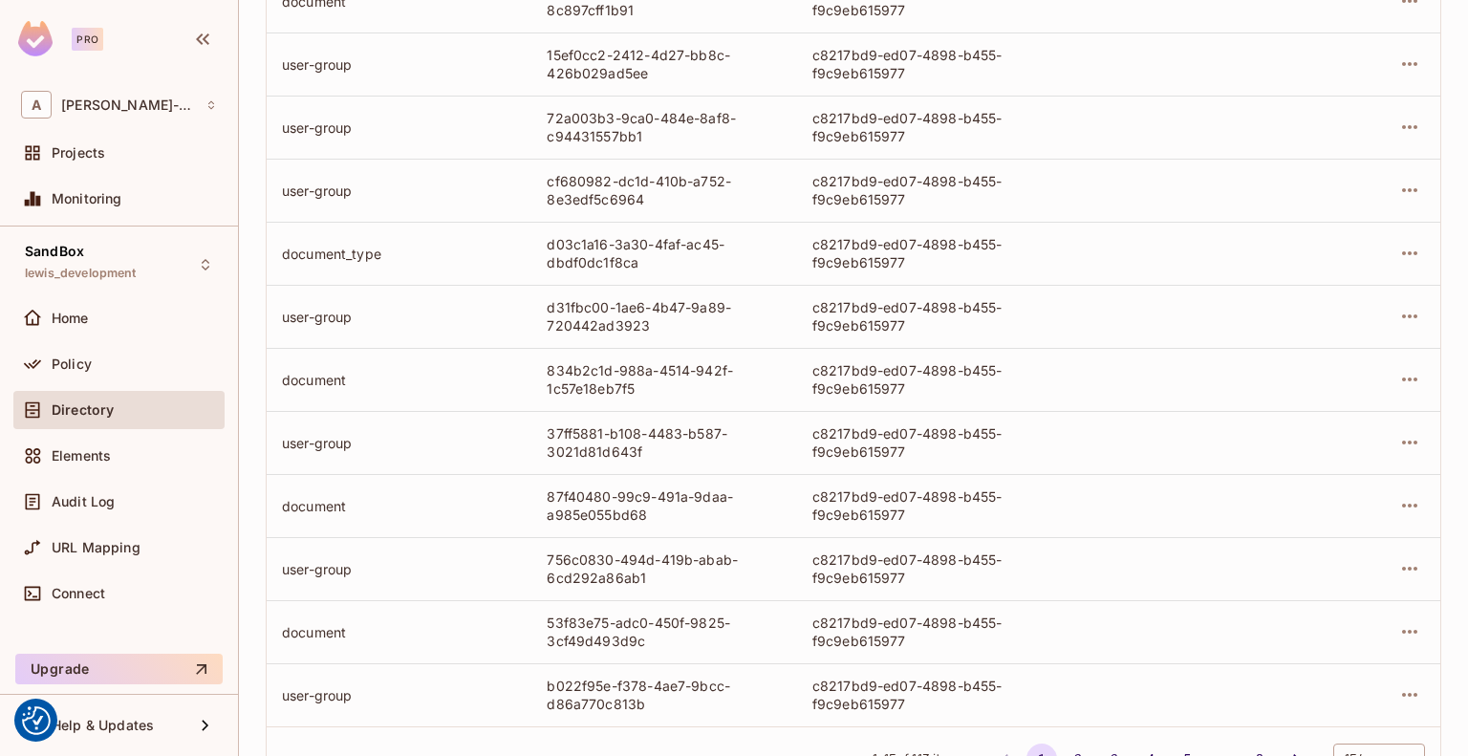
scroll to position [578, 0]
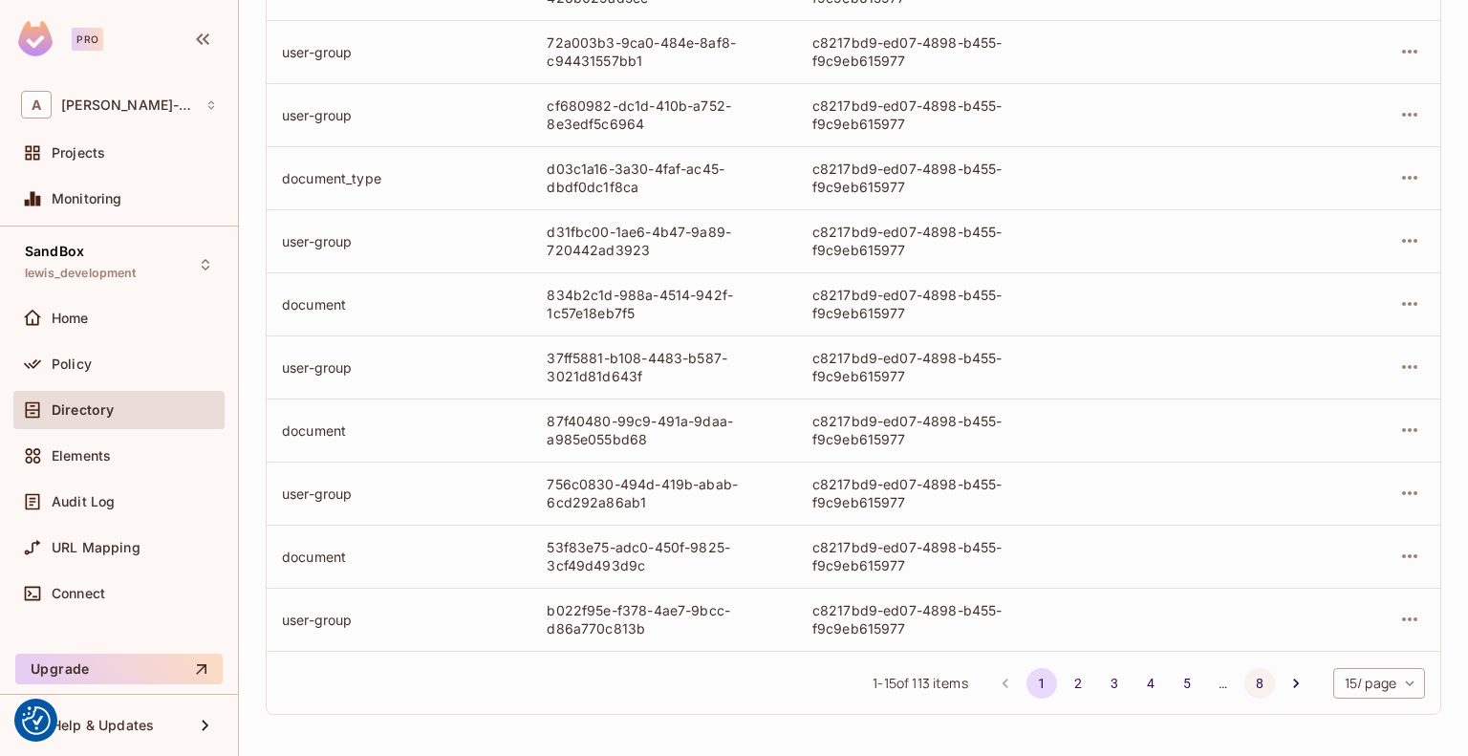
click at [1224, 674] on button "8" at bounding box center [1259, 683] width 31 height 31
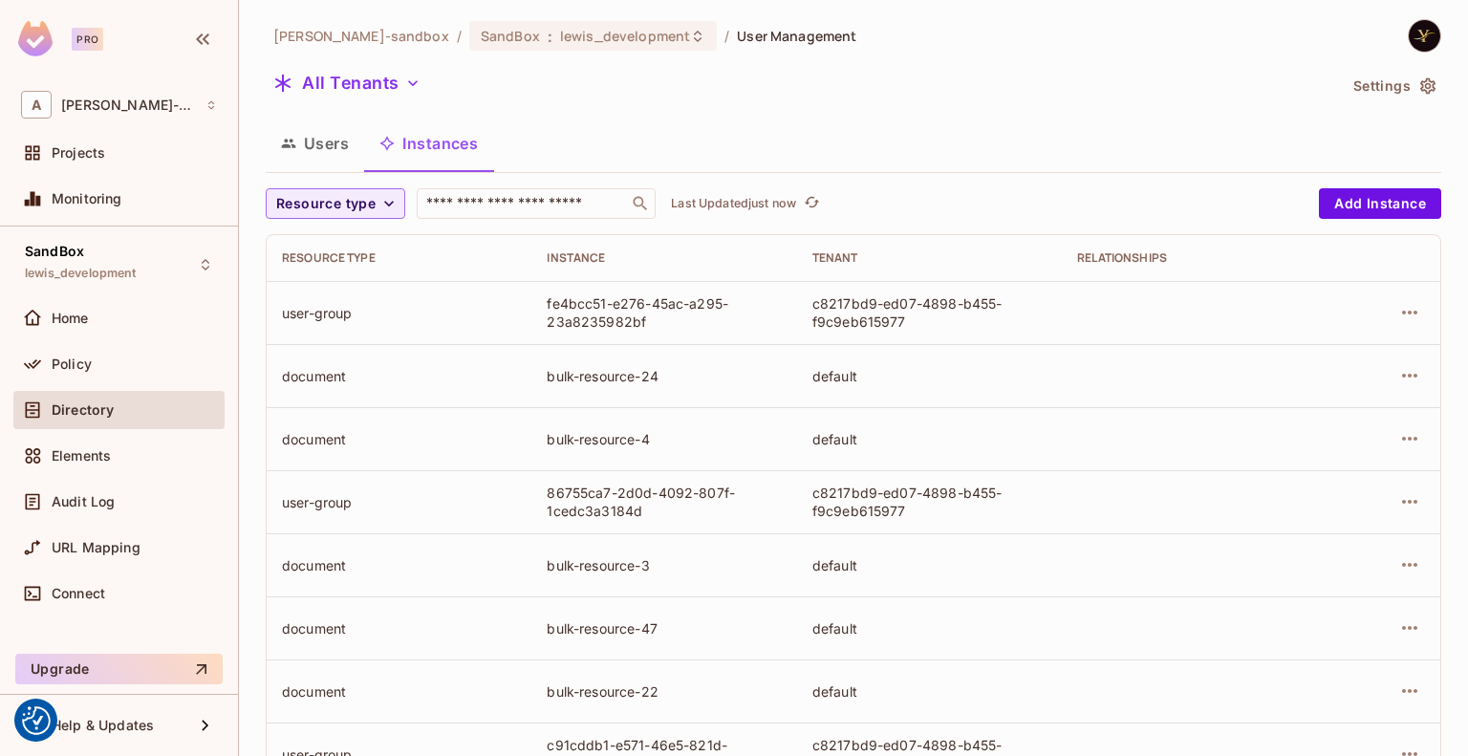
scroll to position [0, 0]
